Goal: Task Accomplishment & Management: Manage account settings

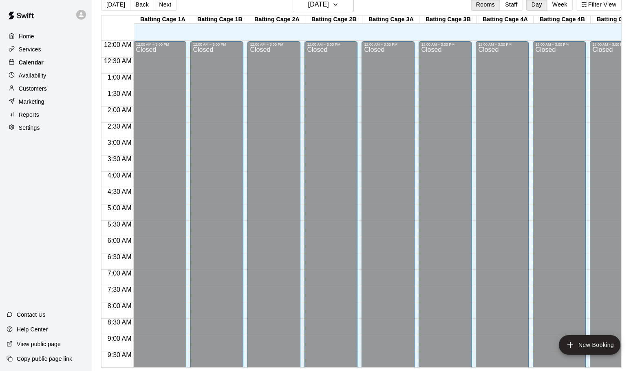
scroll to position [457, 0]
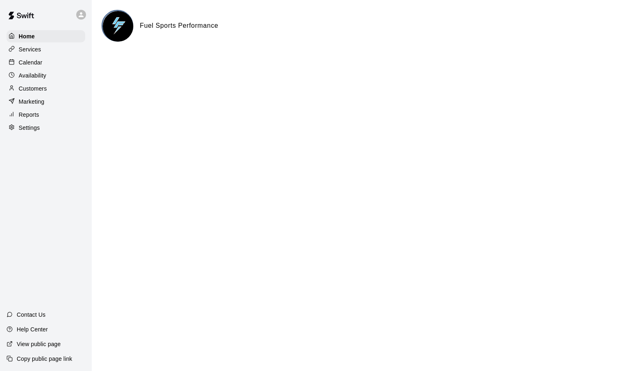
click at [31, 86] on p "Customers" at bounding box center [33, 88] width 28 height 8
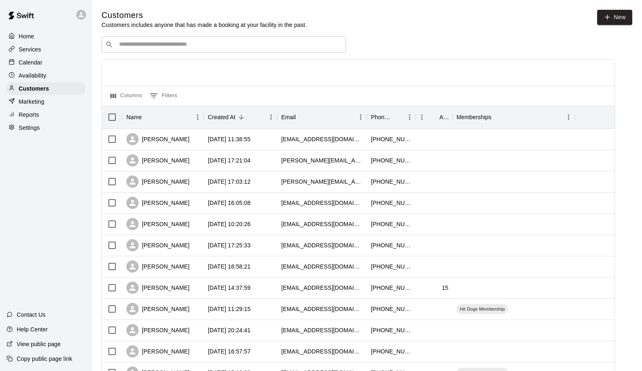
click at [124, 44] on input "Search customers by name or email" at bounding box center [230, 44] width 226 height 8
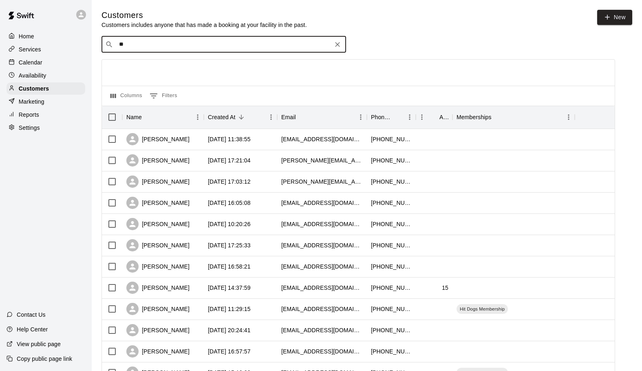
type input "***"
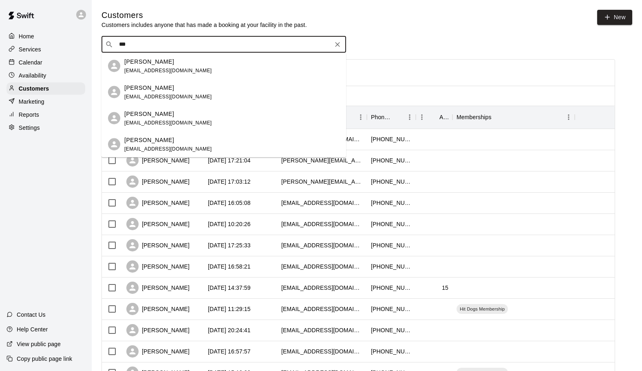
click at [132, 64] on p "Lauren Hughes" at bounding box center [149, 61] width 50 height 9
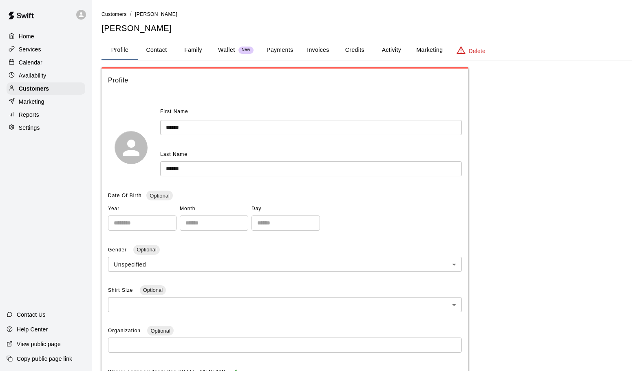
click at [203, 51] on button "Family" at bounding box center [193, 50] width 37 height 20
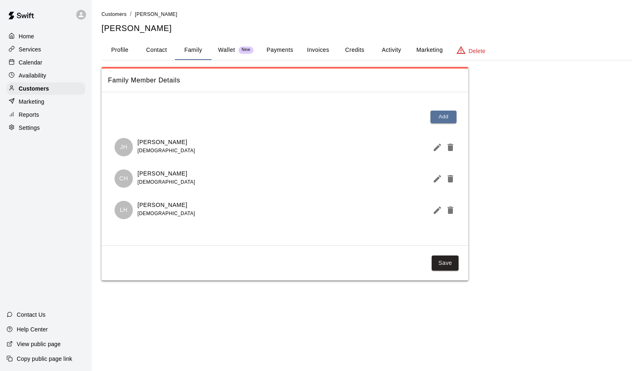
click at [161, 51] on button "Contact" at bounding box center [156, 50] width 37 height 20
select select "**"
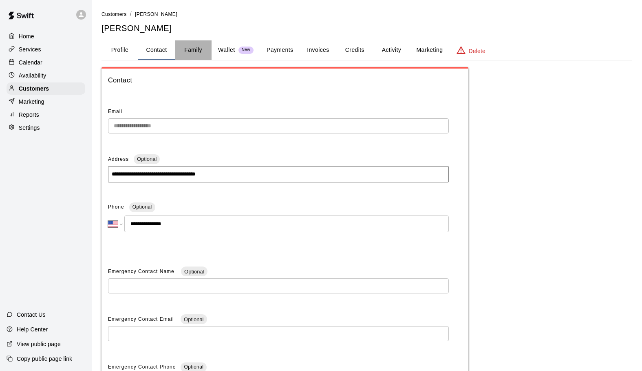
click at [190, 46] on button "Family" at bounding box center [193, 50] width 37 height 20
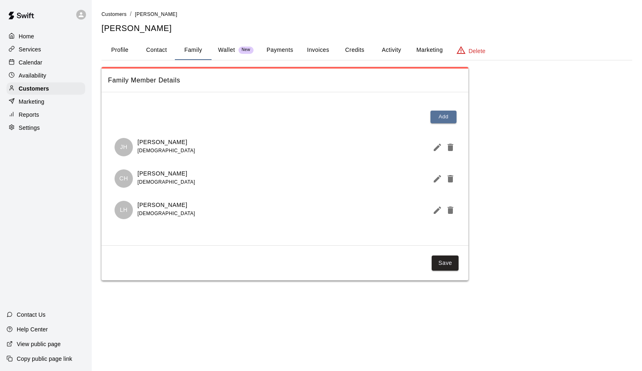
click at [229, 51] on p "Wallet" at bounding box center [226, 50] width 17 height 9
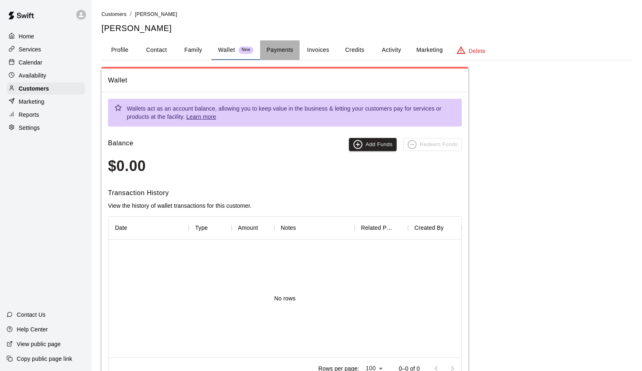
click at [269, 52] on button "Payments" at bounding box center [280, 50] width 40 height 20
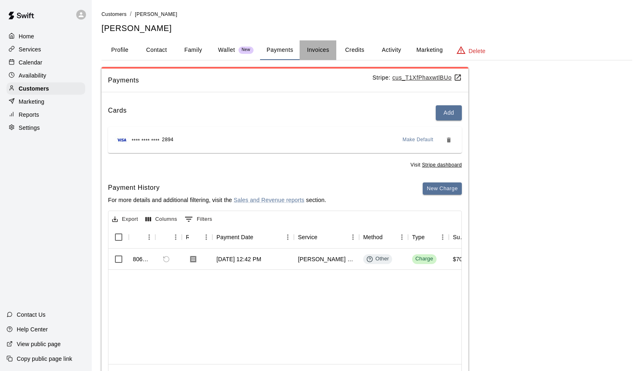
click at [312, 53] on button "Invoices" at bounding box center [318, 50] width 37 height 20
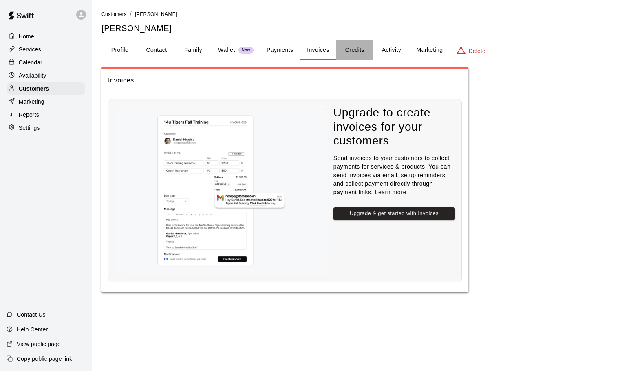
click at [346, 49] on button "Credits" at bounding box center [354, 50] width 37 height 20
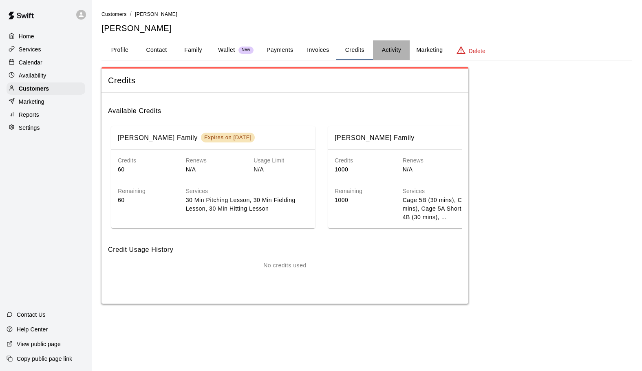
click at [391, 51] on button "Activity" at bounding box center [391, 50] width 37 height 20
